Goal: Transaction & Acquisition: Purchase product/service

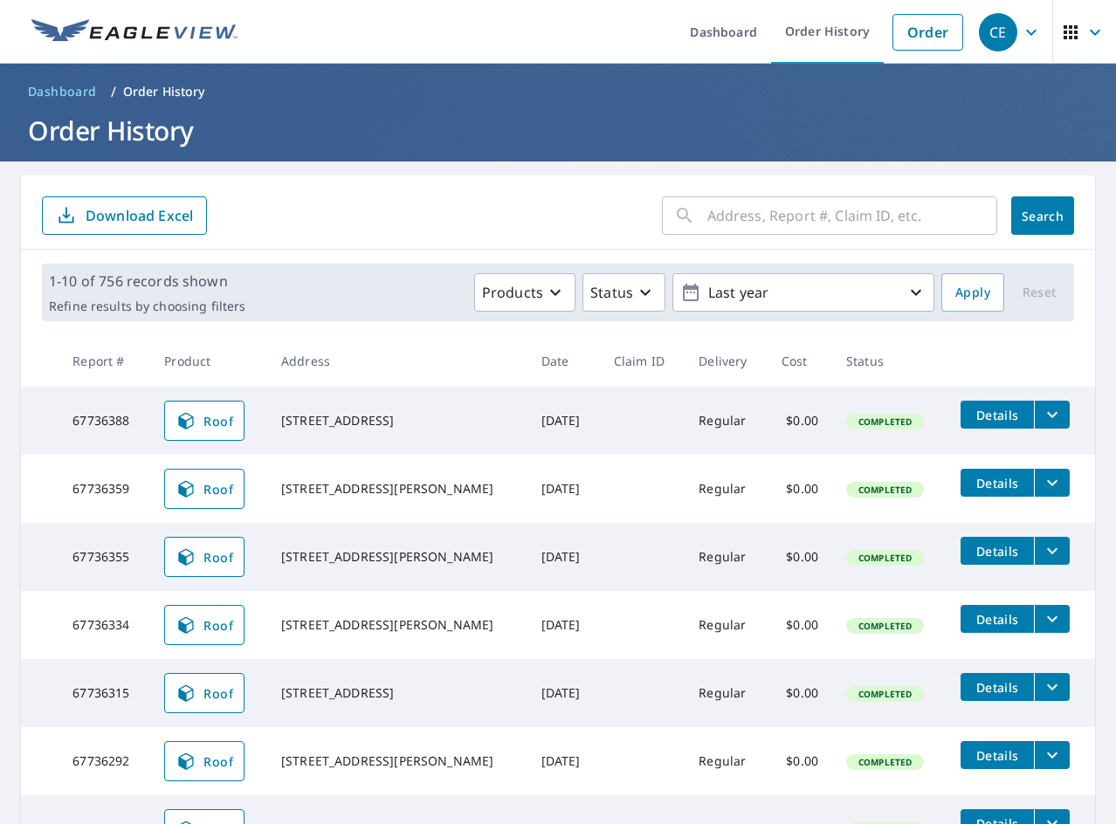
click at [878, 222] on input "text" at bounding box center [852, 215] width 290 height 49
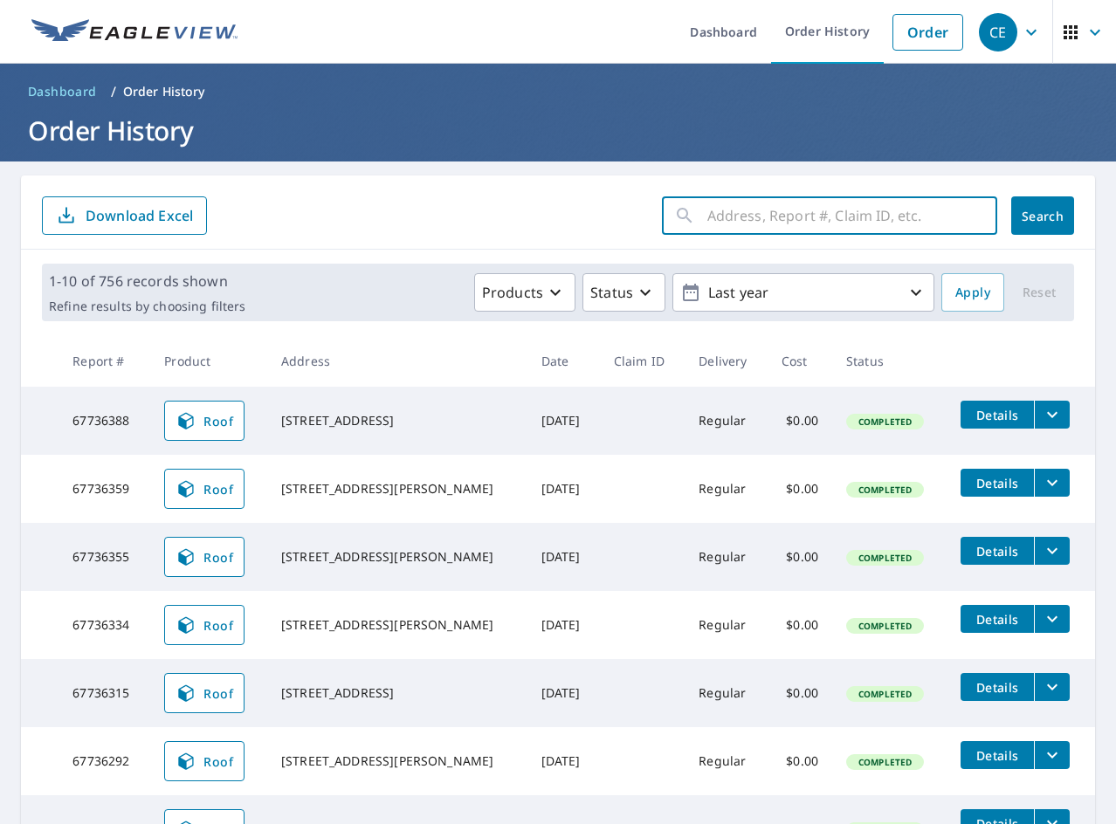
paste input "7652 [GEOGRAPHIC_DATA]"
type input "7652 [GEOGRAPHIC_DATA]"
click at [1049, 225] on button "Search" at bounding box center [1042, 215] width 63 height 38
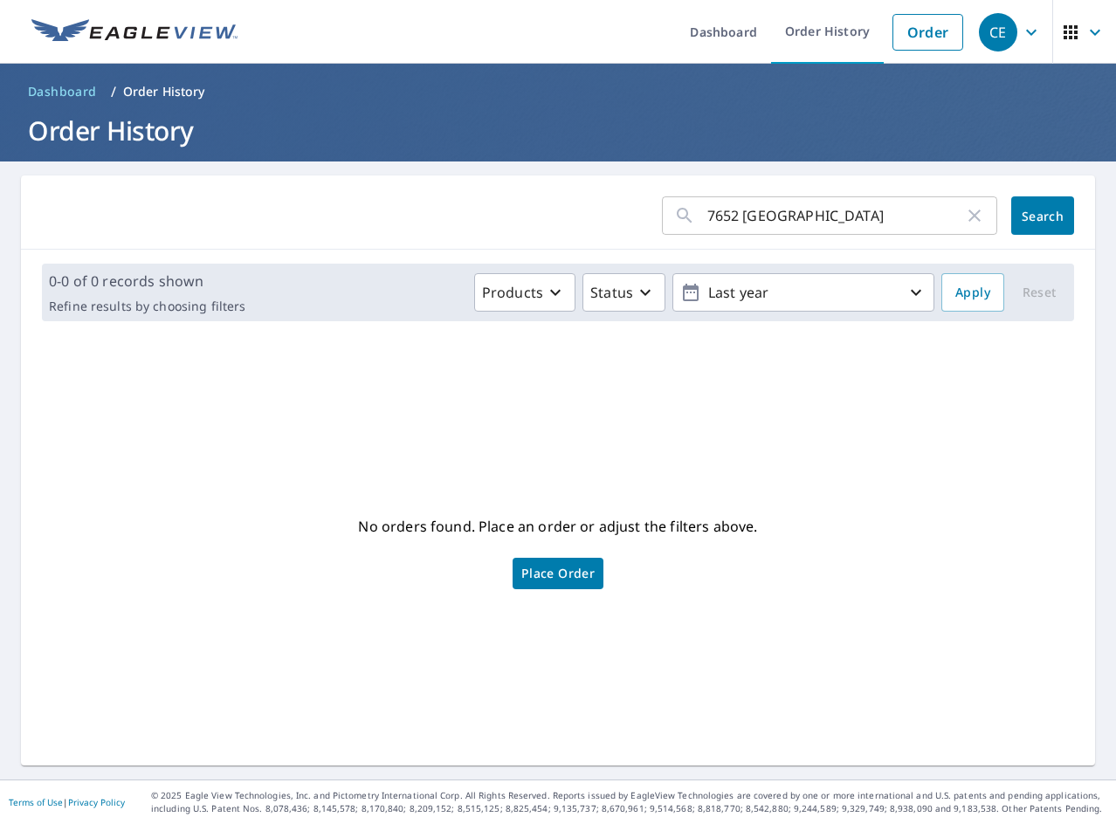
click at [761, 224] on input "7652 [GEOGRAPHIC_DATA]" at bounding box center [835, 215] width 257 height 49
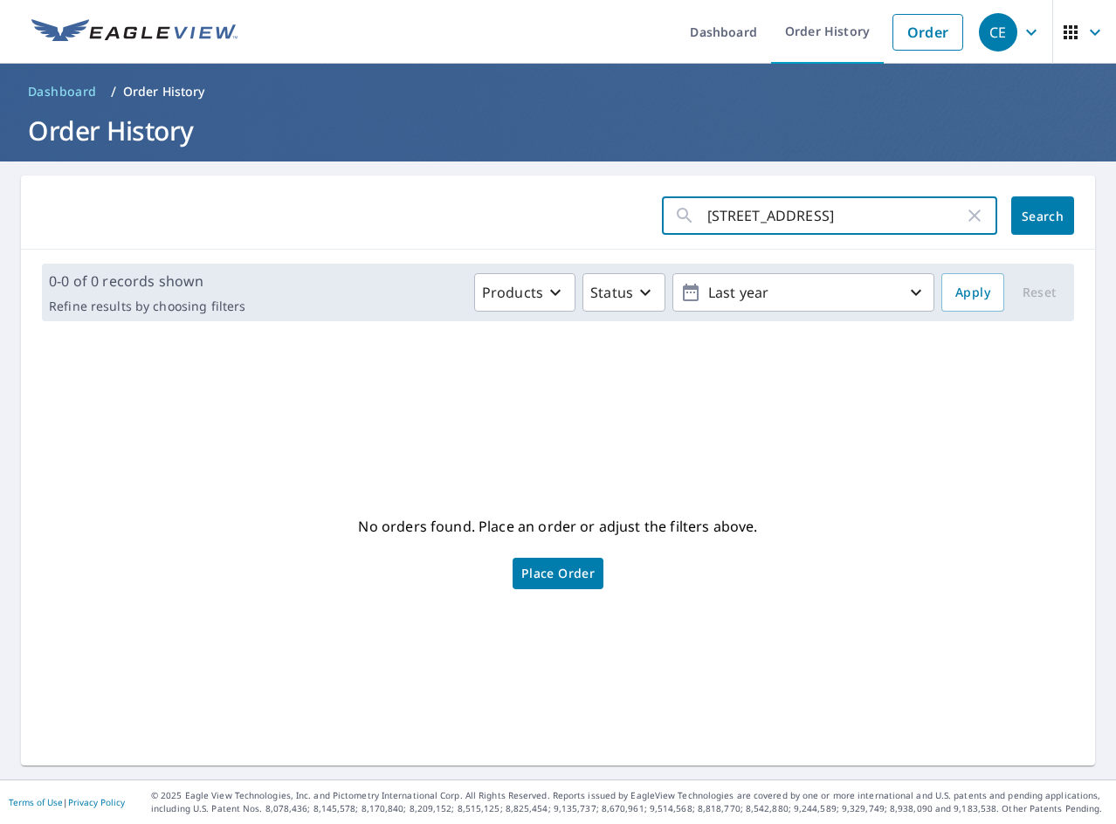
drag, startPoint x: 764, startPoint y: 223, endPoint x: 746, endPoint y: 223, distance: 18.3
click at [746, 223] on input "[STREET_ADDRESS]" at bounding box center [835, 215] width 257 height 49
type input "[STREET_ADDRESS]"
click button "Search" at bounding box center [1042, 215] width 63 height 38
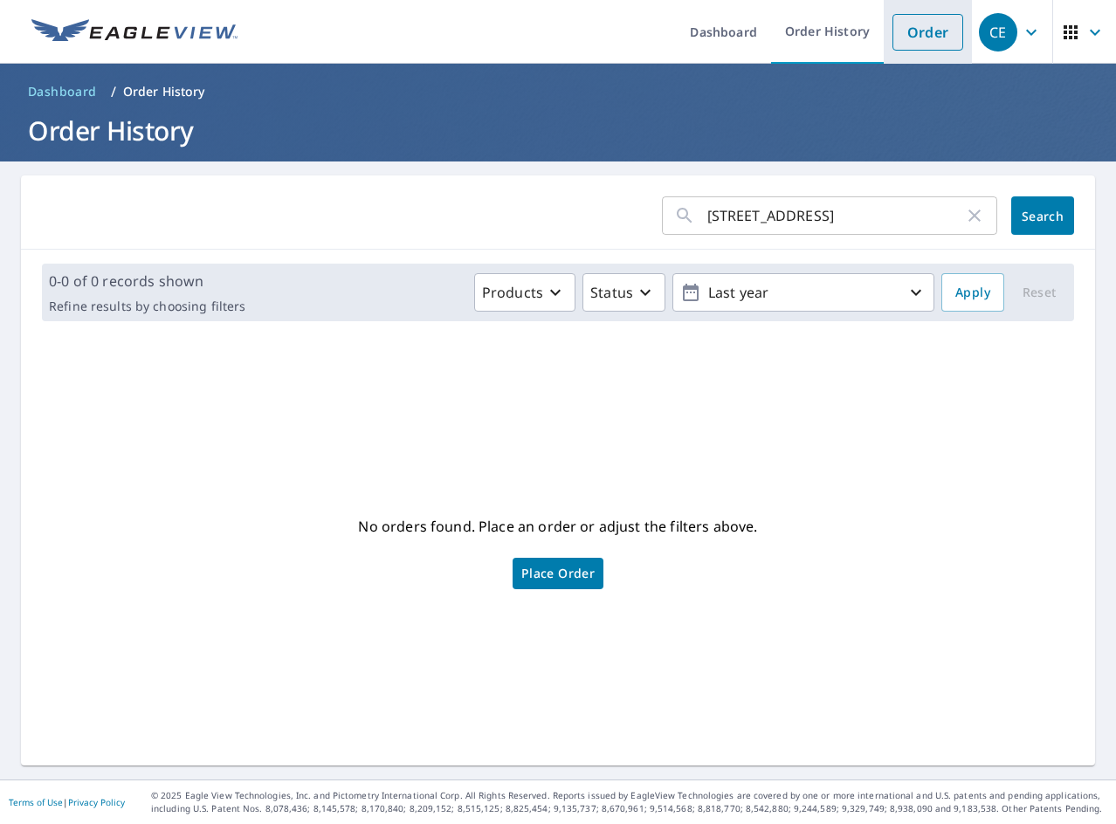
click at [945, 38] on link "Order" at bounding box center [927, 32] width 71 height 37
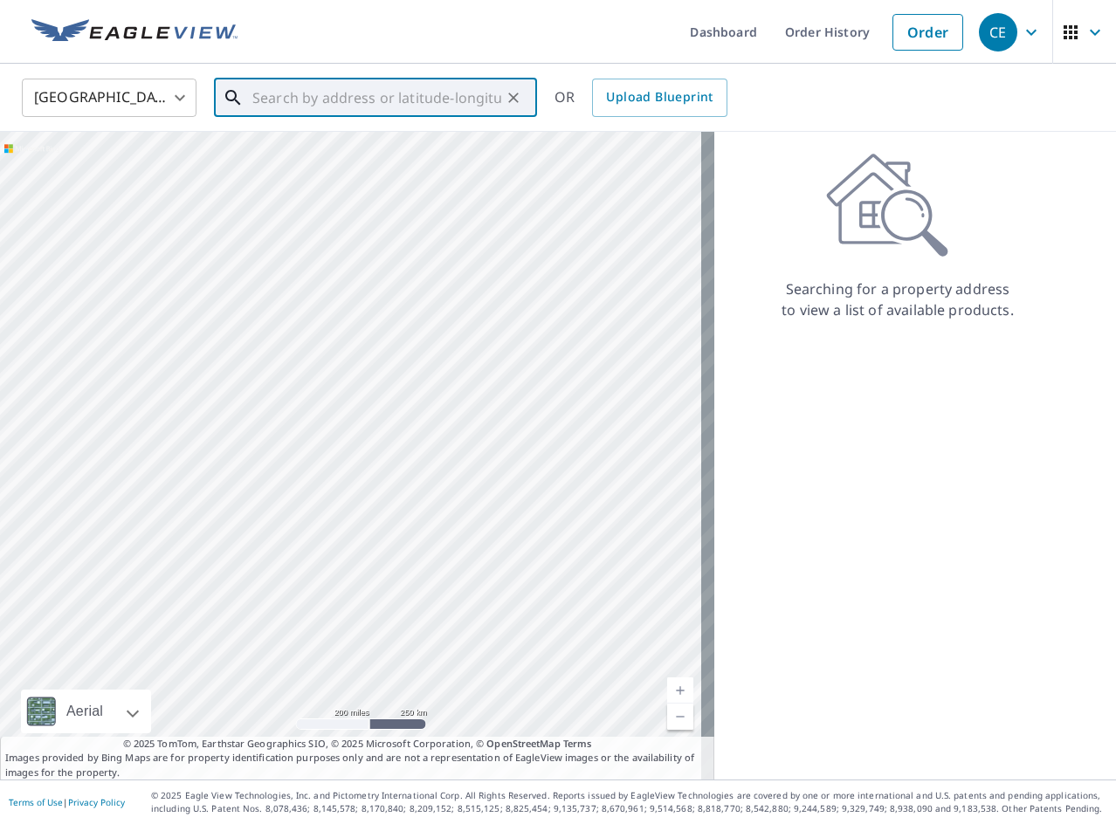
click at [475, 100] on input "text" at bounding box center [376, 97] width 249 height 49
paste input "[STREET_ADDRESS]"
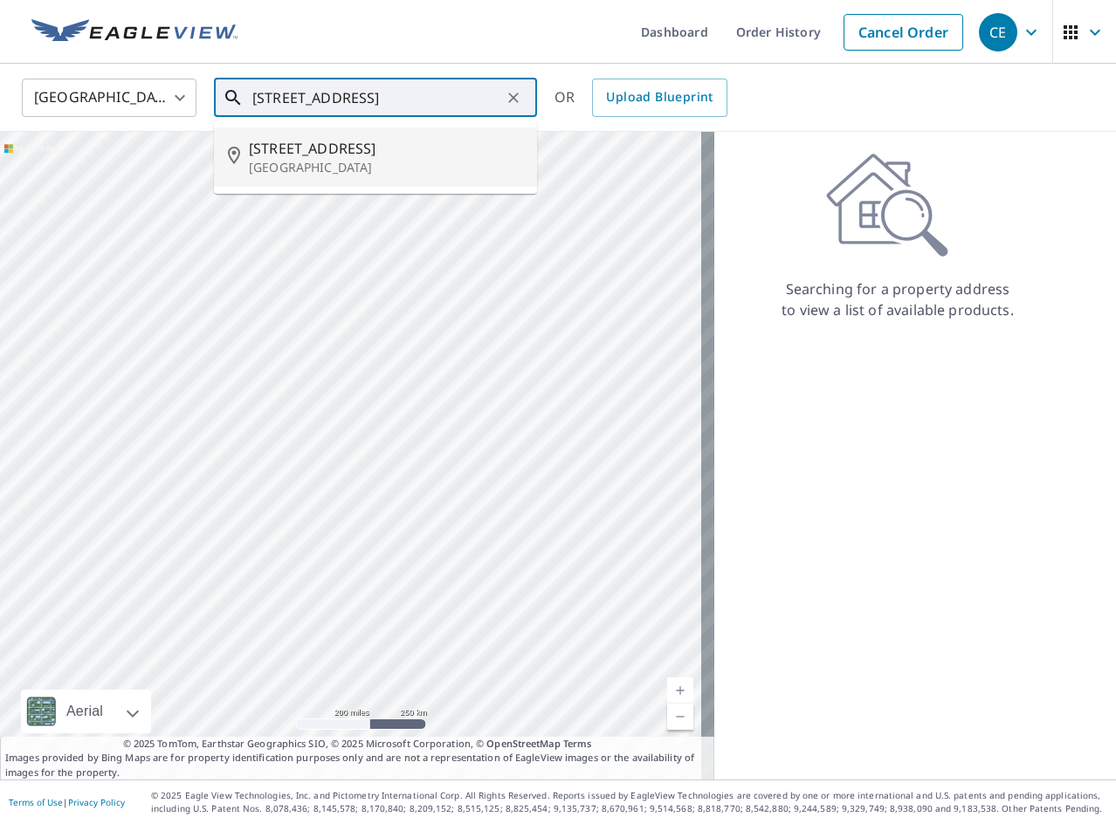
click at [375, 174] on p "[GEOGRAPHIC_DATA]" at bounding box center [386, 167] width 274 height 17
type input "[STREET_ADDRESS]"
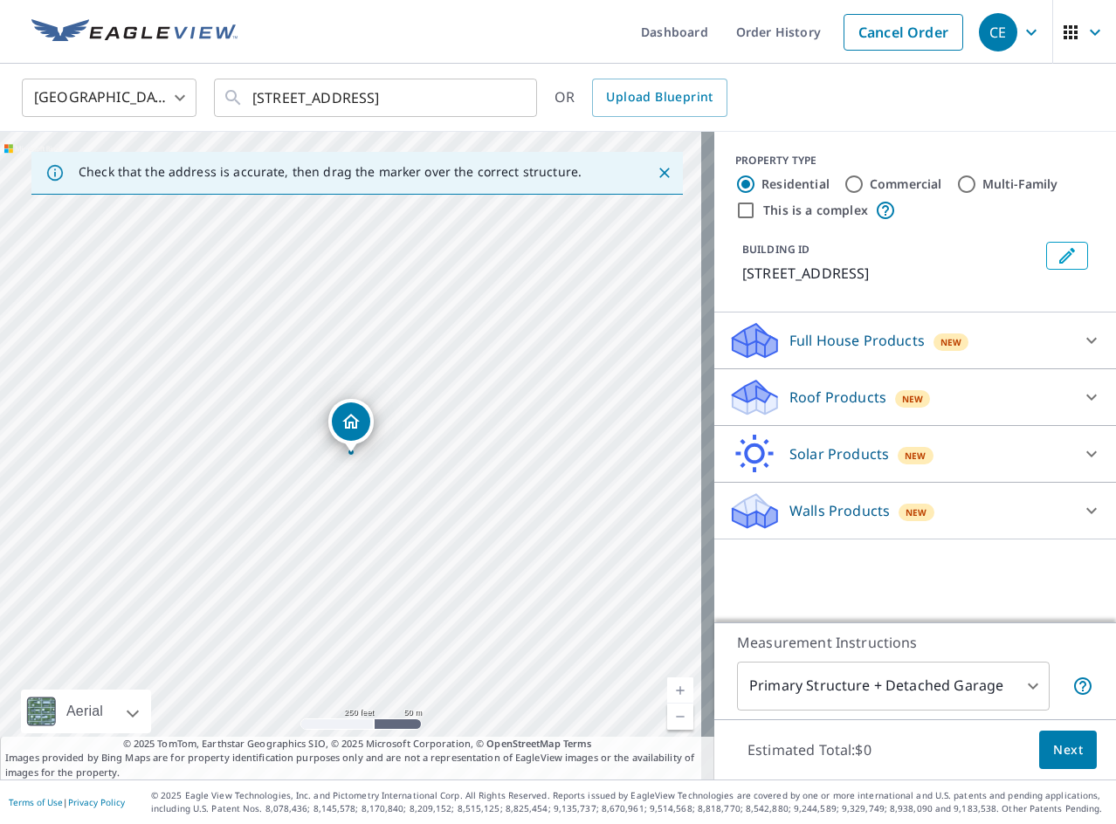
click at [807, 402] on p "Roof Products" at bounding box center [837, 397] width 97 height 21
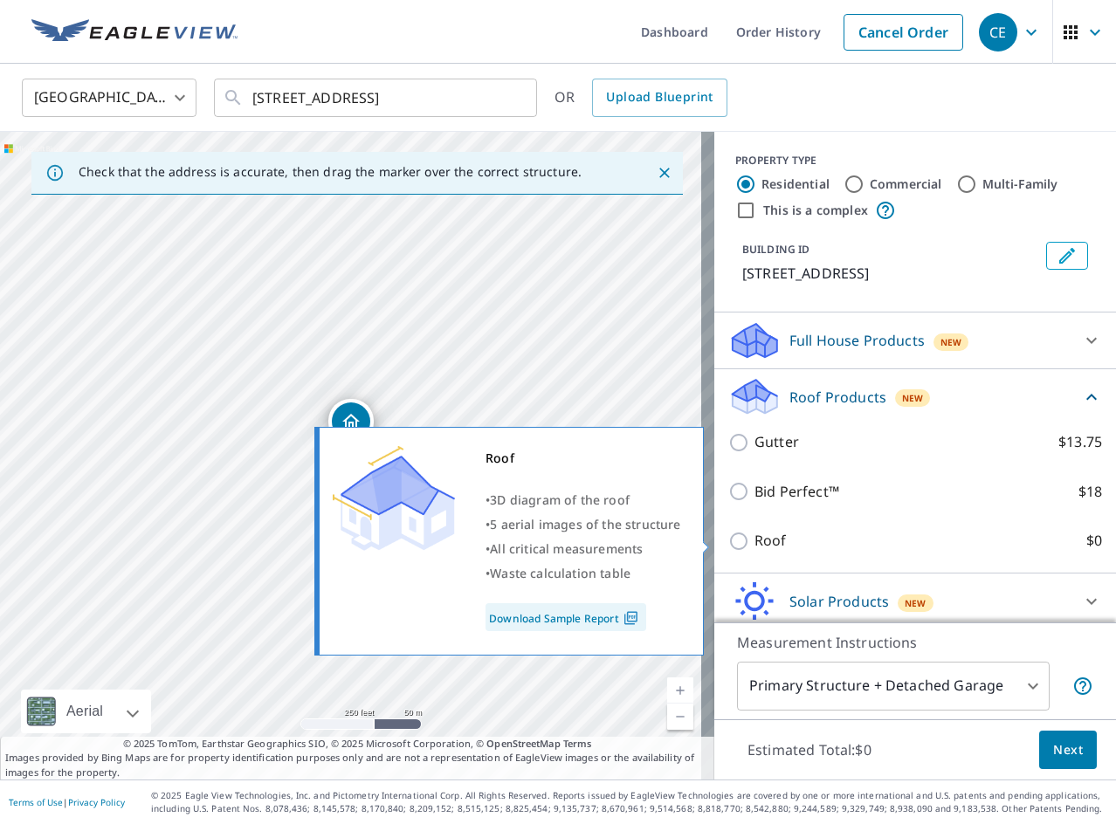
click at [754, 544] on p "Roof" at bounding box center [770, 541] width 32 height 22
click at [749, 544] on input "Roof $0" at bounding box center [741, 541] width 26 height 21
checkbox input "true"
type input "3"
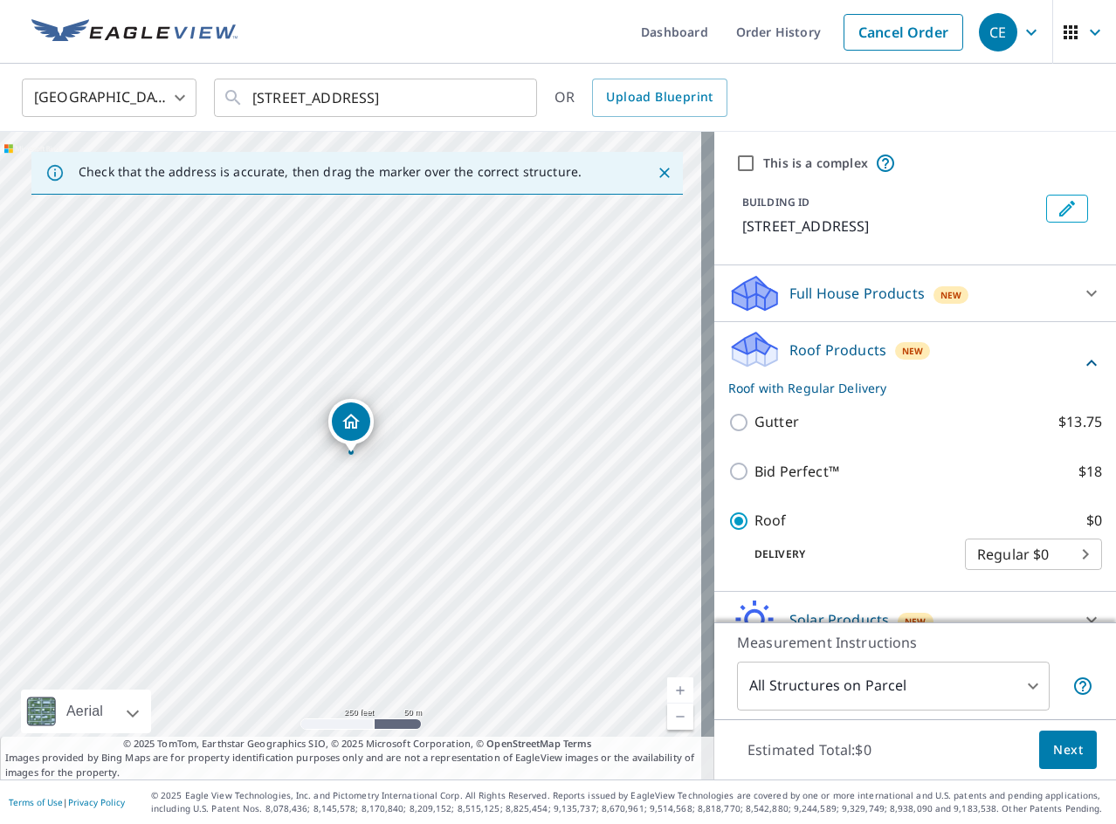
click at [1059, 741] on span "Next" at bounding box center [1068, 751] width 30 height 22
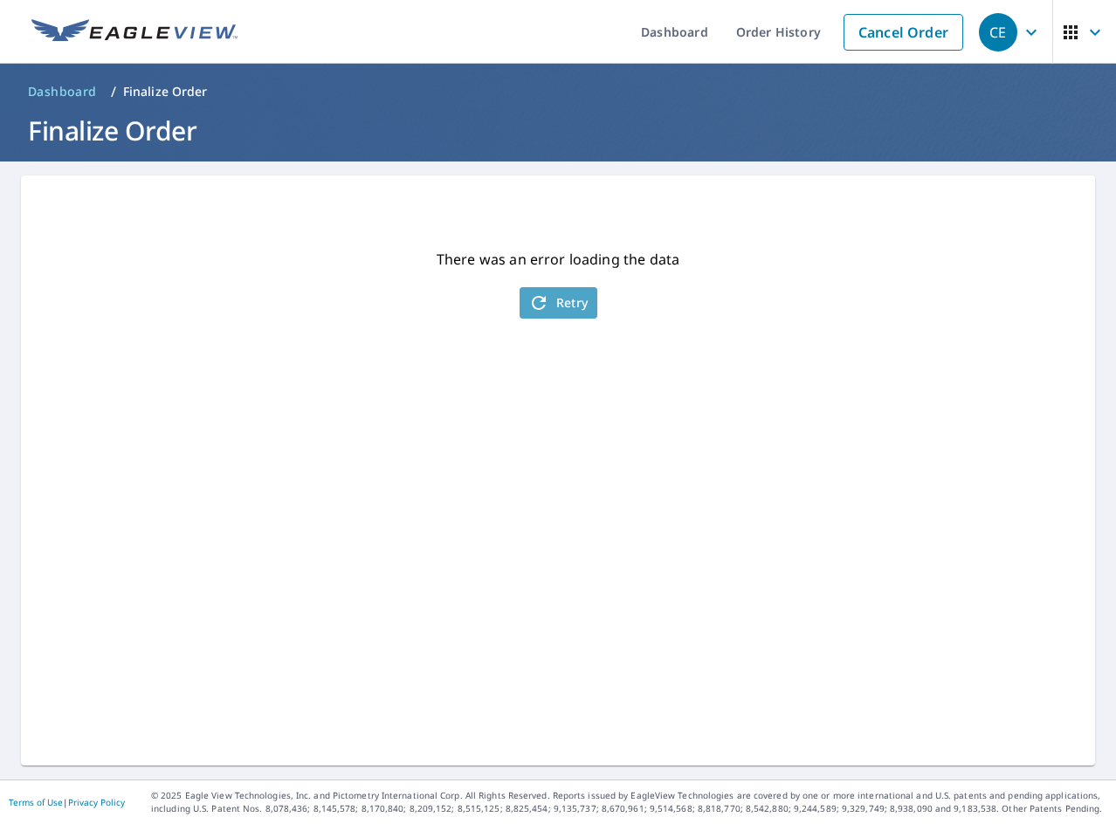
click at [536, 296] on icon "button" at bounding box center [538, 303] width 21 height 21
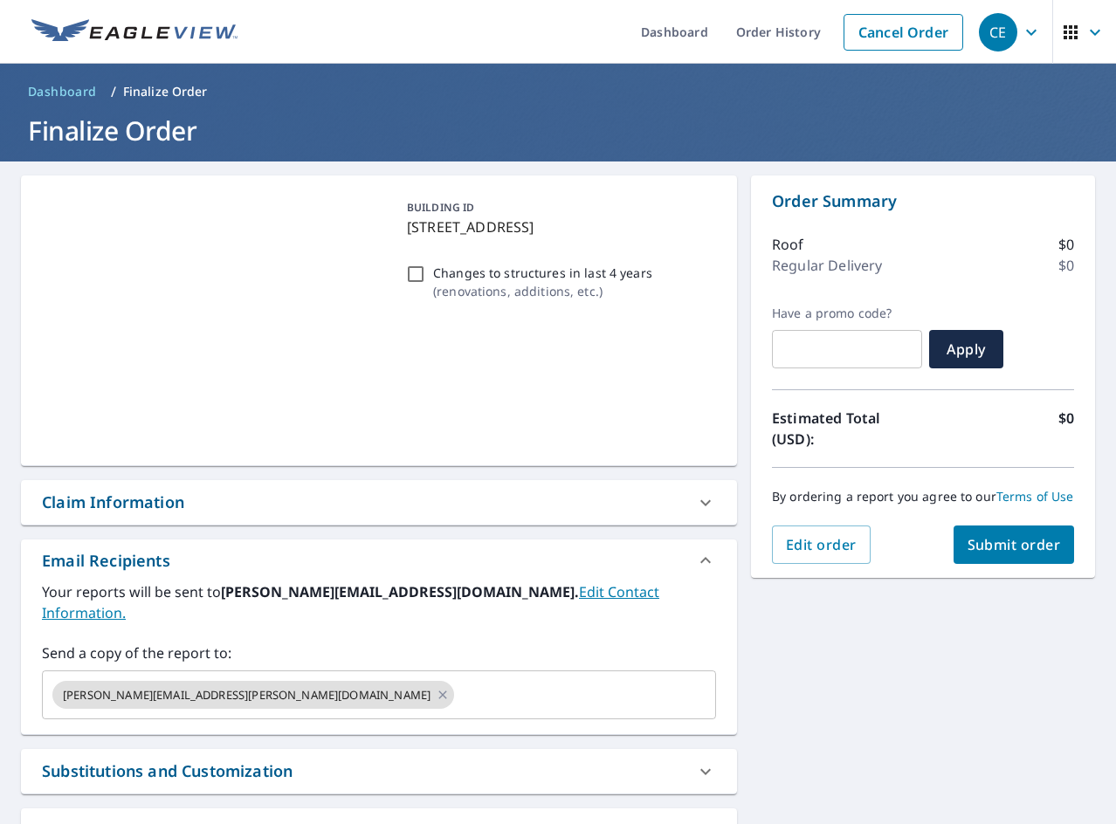
click at [506, 266] on p "Changes to structures in last 4 years" at bounding box center [542, 273] width 219 height 18
click at [426, 266] on input "Changes to structures in last 4 years ( renovations, additions, etc. )" at bounding box center [415, 274] width 21 height 21
checkbox input "true"
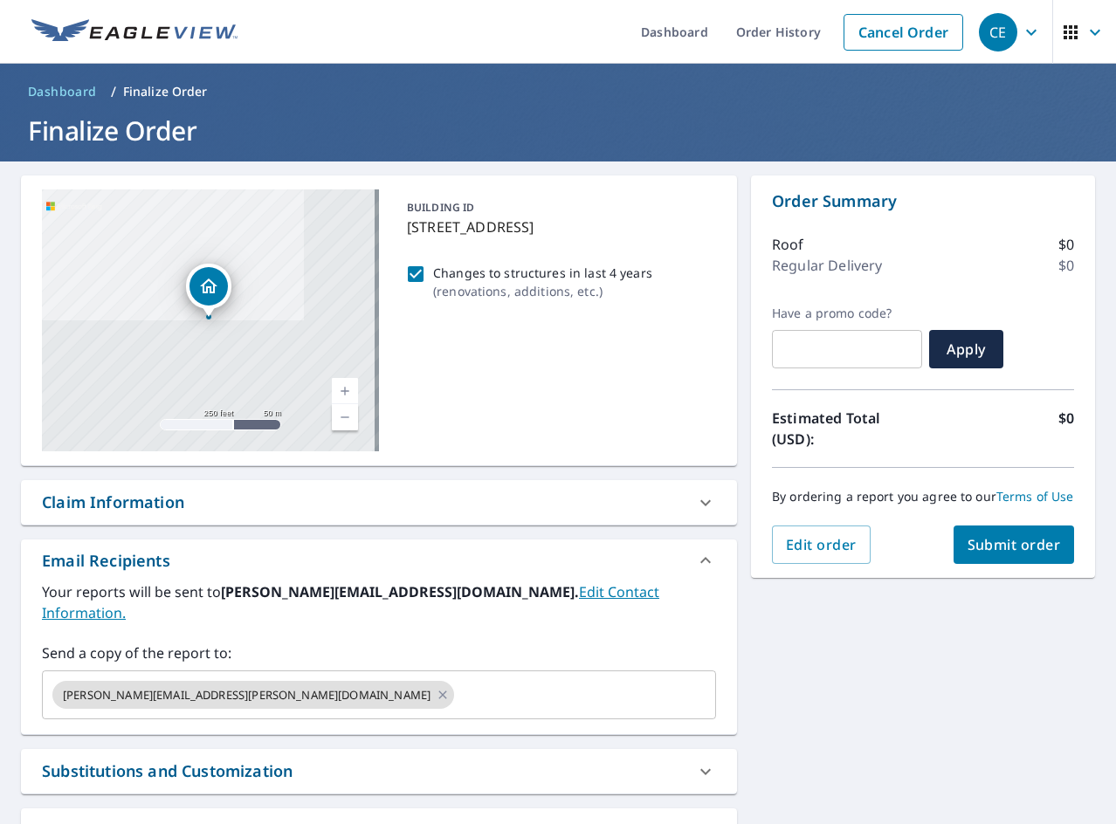
click at [953, 561] on button "Submit order" at bounding box center [1013, 545] width 121 height 38
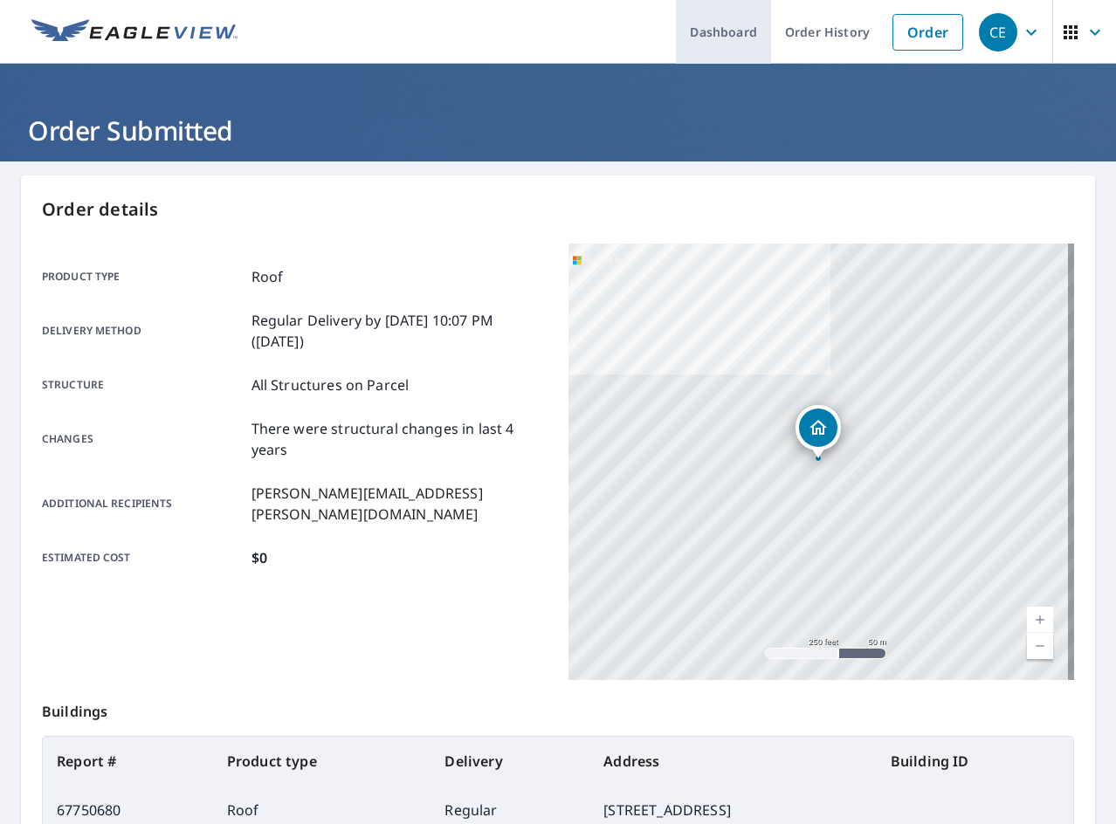
click at [699, 32] on link "Dashboard" at bounding box center [723, 32] width 95 height 64
